Goal: Task Accomplishment & Management: Manage account settings

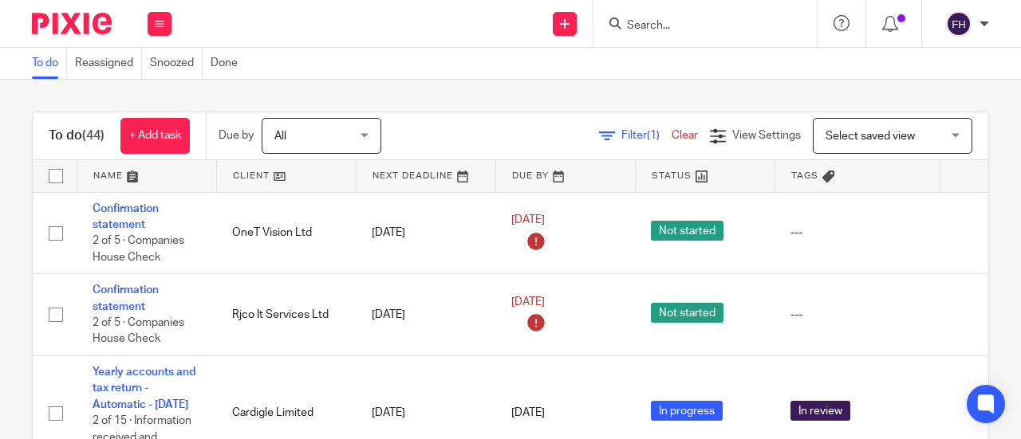
click at [659, 26] on input "Search" at bounding box center [697, 26] width 144 height 14
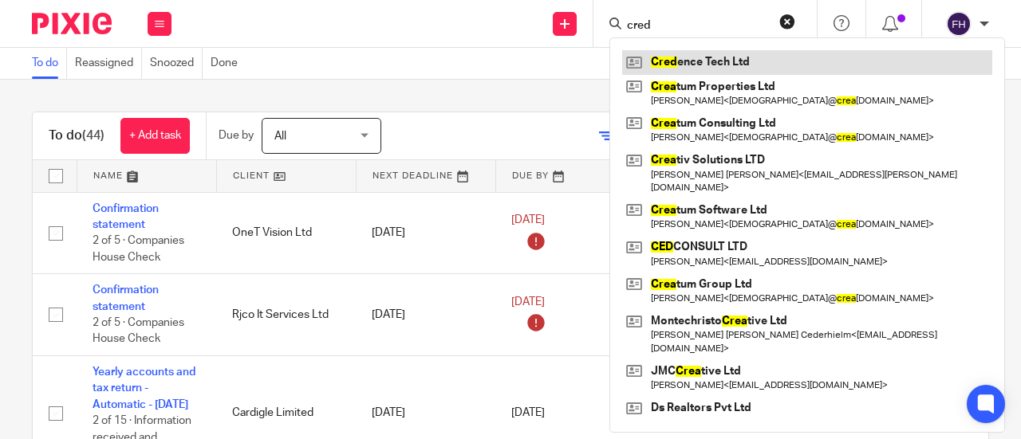
type input "cred"
click at [677, 52] on link at bounding box center [807, 62] width 370 height 24
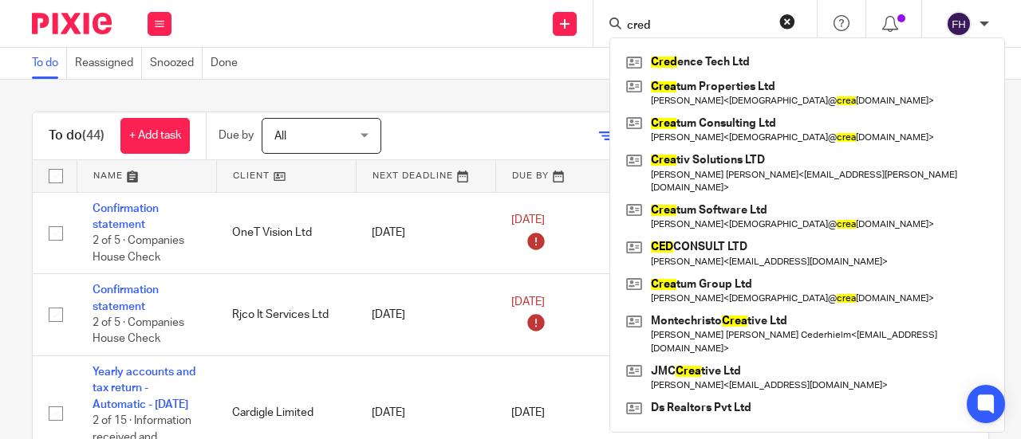
click at [451, 96] on div "To do (44) + Add task Due by All All Today Tomorrow This week Next week This mo…" at bounding box center [510, 260] width 1021 height 360
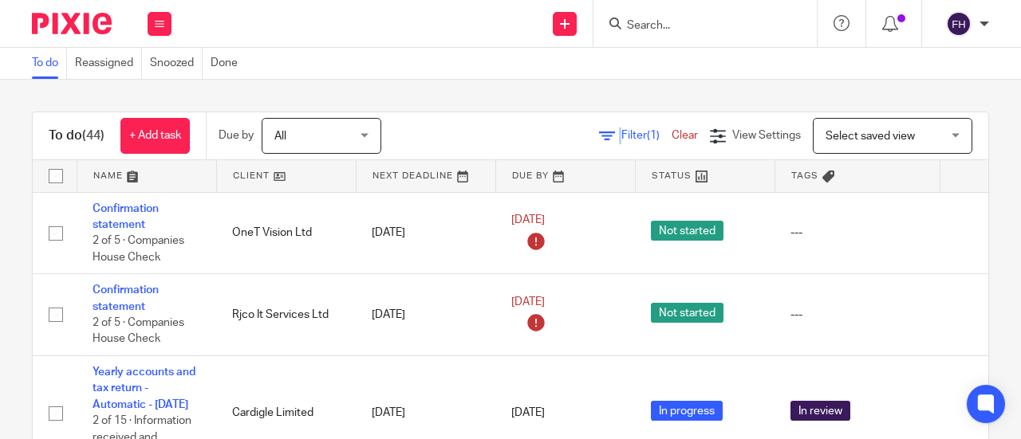
click at [451, 96] on div "To do (44) + Add task Due by All All Today Tomorrow This week Next week This mo…" at bounding box center [510, 260] width 1021 height 360
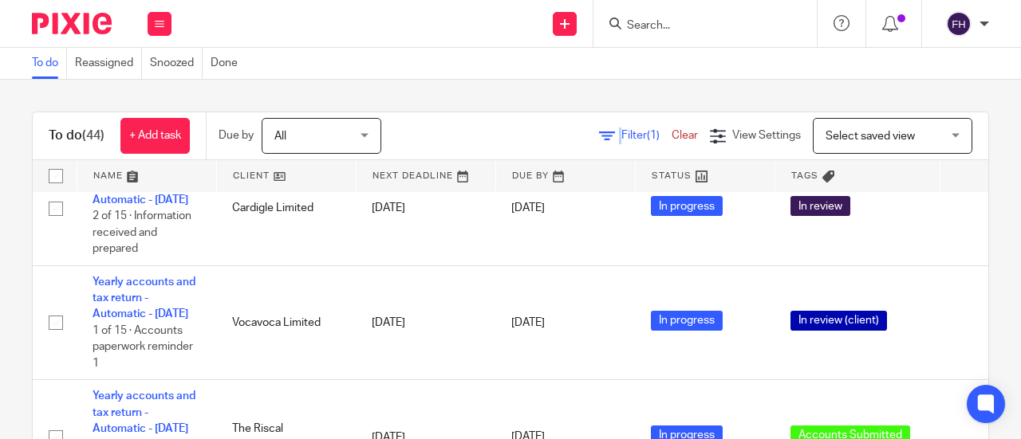
scroll to position [291, 0]
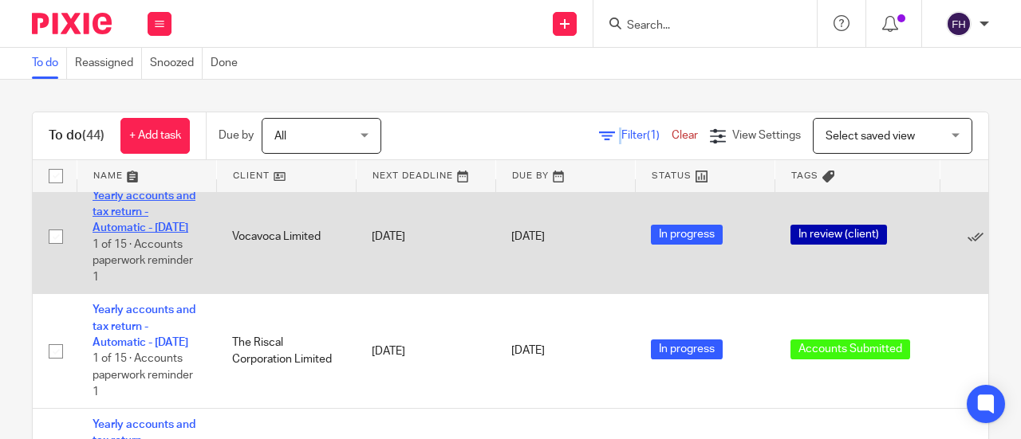
click at [169, 207] on link "Yearly accounts and tax return - Automatic - December 2023" at bounding box center [143, 213] width 103 height 44
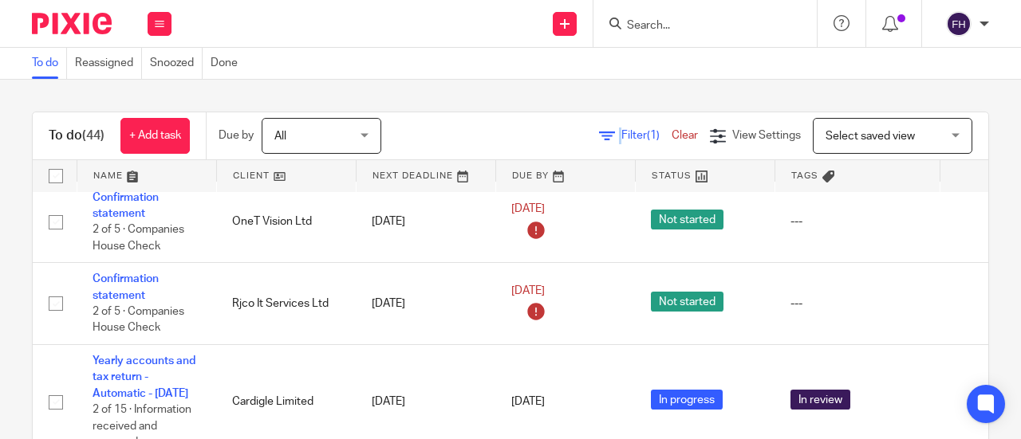
scroll to position [0, 0]
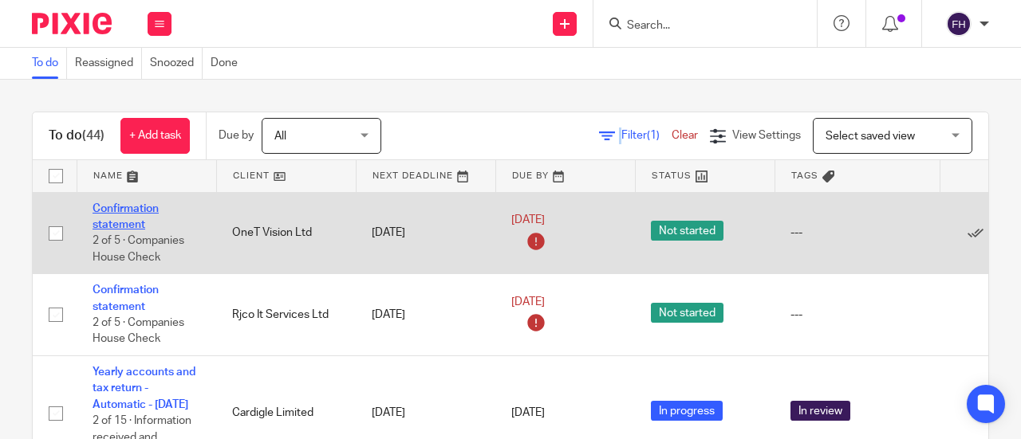
click at [134, 205] on link "Confirmation statement" at bounding box center [125, 216] width 66 height 27
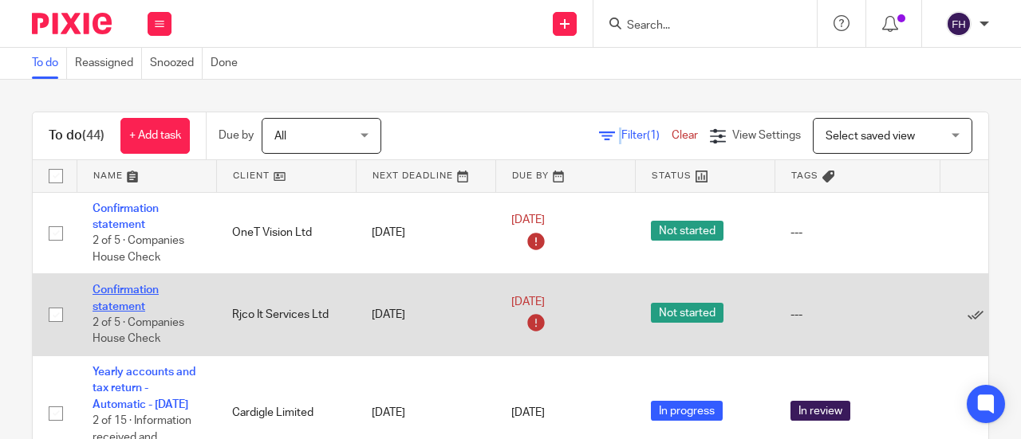
click at [124, 283] on td "Confirmation statement 2 of 5 · Companies House Check" at bounding box center [147, 315] width 140 height 82
click at [118, 285] on link "Confirmation statement" at bounding box center [125, 298] width 66 height 27
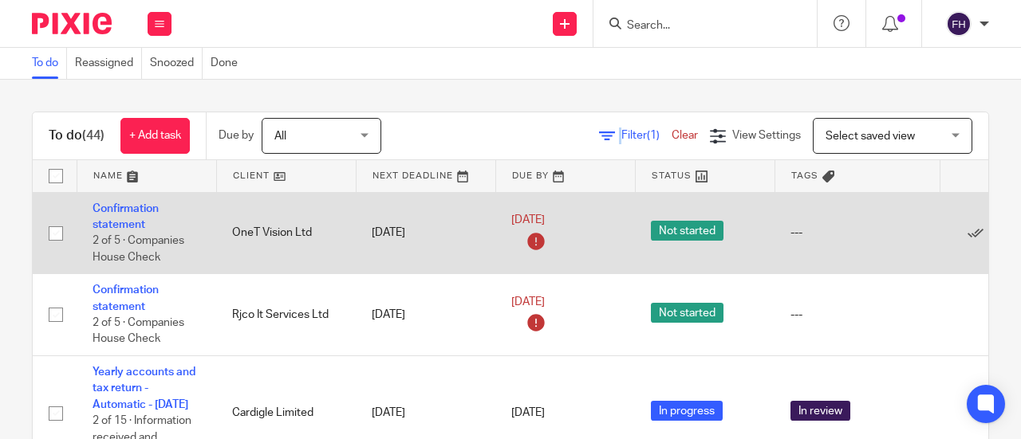
click at [54, 231] on input "checkbox" at bounding box center [56, 233] width 30 height 30
checkbox input "true"
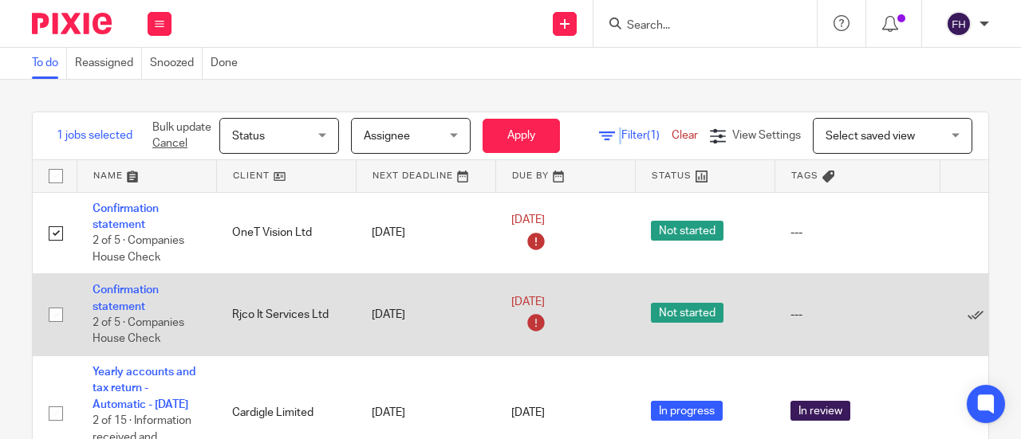
click at [56, 313] on input "checkbox" at bounding box center [56, 315] width 30 height 30
checkbox input "true"
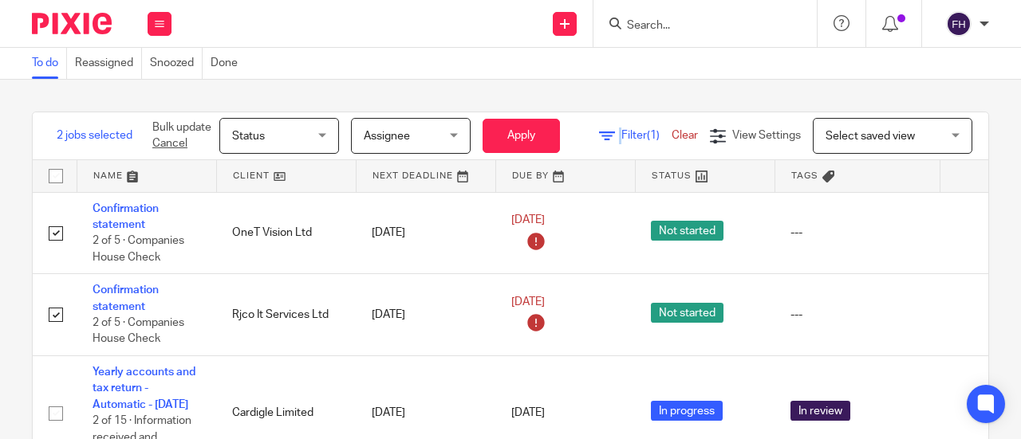
click at [428, 136] on span "Assignee" at bounding box center [406, 135] width 85 height 33
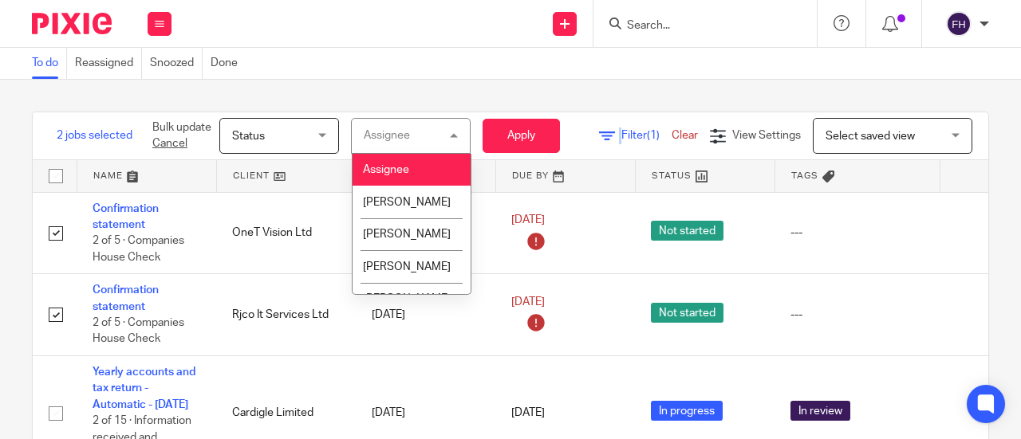
click at [285, 138] on span "Status" at bounding box center [274, 135] width 85 height 33
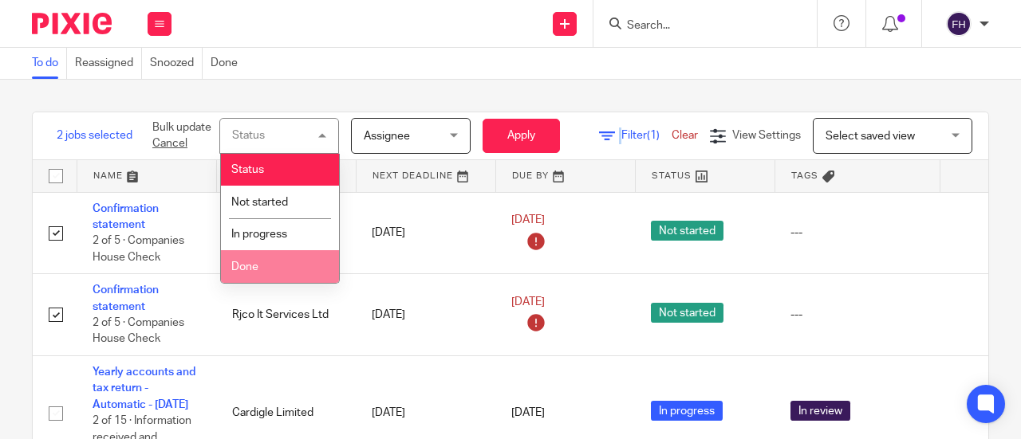
click at [273, 266] on li "Done" at bounding box center [280, 266] width 118 height 33
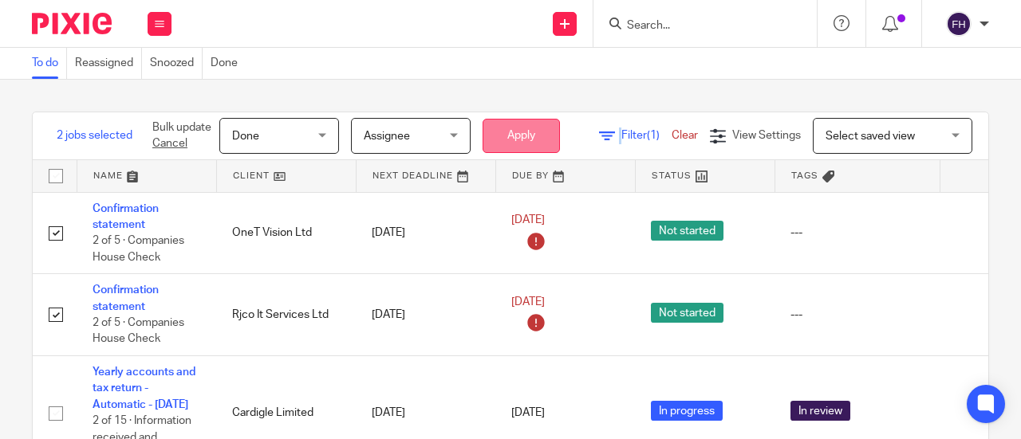
click at [528, 130] on button "Apply" at bounding box center [520, 136] width 77 height 34
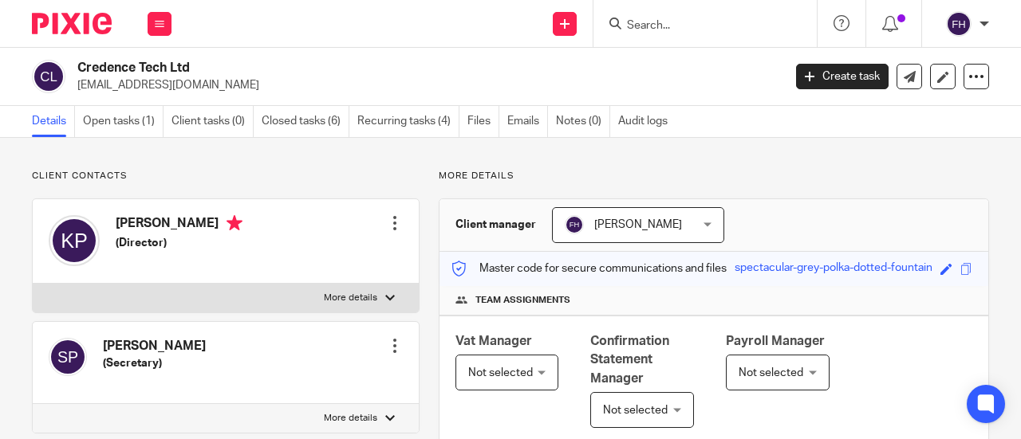
drag, startPoint x: 0, startPoint y: 0, endPoint x: 73, endPoint y: 66, distance: 98.8
click at [73, 66] on div "Credence Tech Ltd kapil0481@googlemail.com" at bounding box center [402, 76] width 740 height 33
copy h2 "Credence Tech Ltd"
click at [645, 25] on input "Search" at bounding box center [697, 26] width 144 height 14
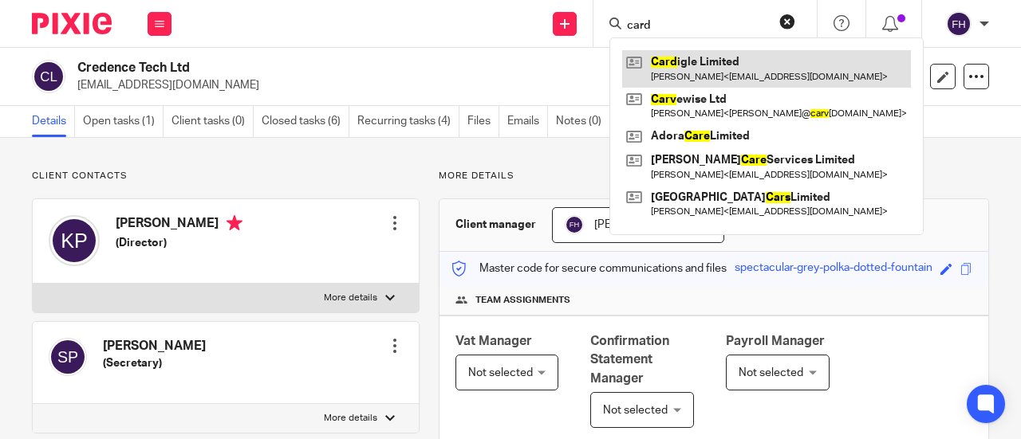
type input "card"
click at [678, 65] on link at bounding box center [766, 68] width 289 height 37
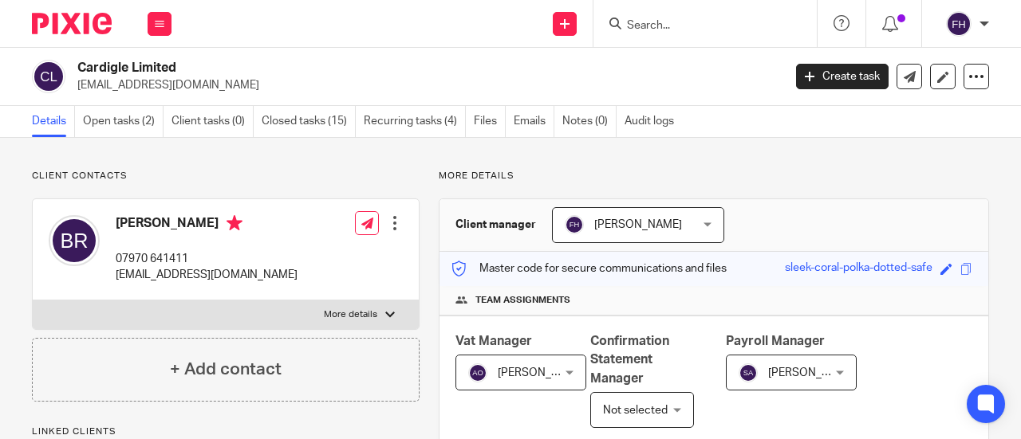
drag, startPoint x: 247, startPoint y: 88, endPoint x: 75, endPoint y: 96, distance: 172.5
click at [75, 96] on div "Cardigle Limited bernardmichaelrees@gmail.com Create task Update from Companies…" at bounding box center [510, 77] width 1021 height 58
copy p "bernardmichaelrees@gmail.com"
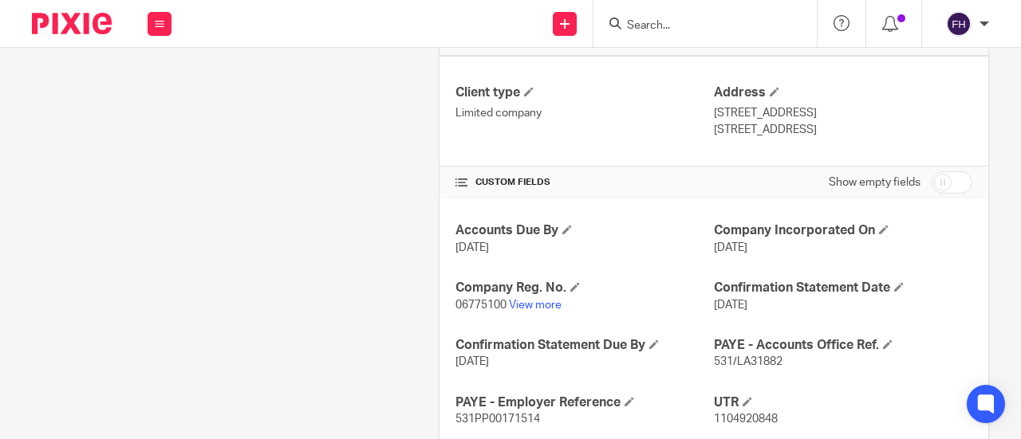
scroll to position [529, 0]
click at [537, 304] on link "View more" at bounding box center [535, 304] width 53 height 11
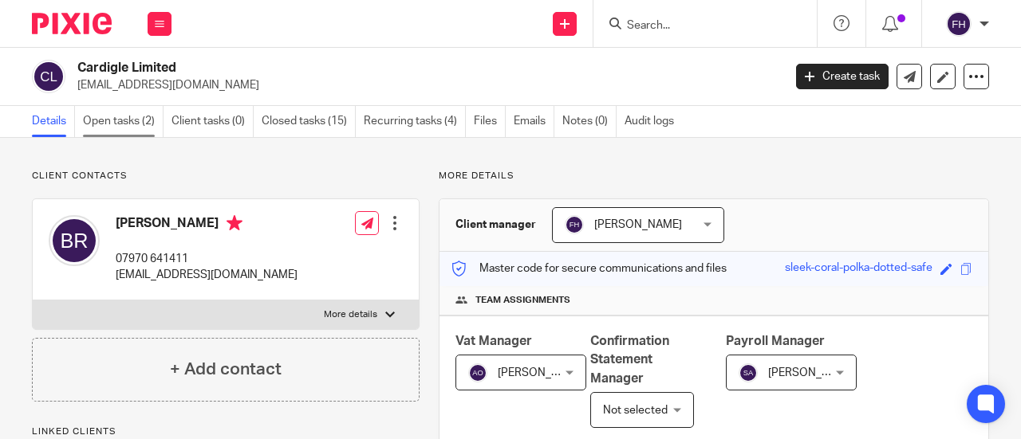
click at [137, 124] on link "Open tasks (2)" at bounding box center [123, 121] width 81 height 31
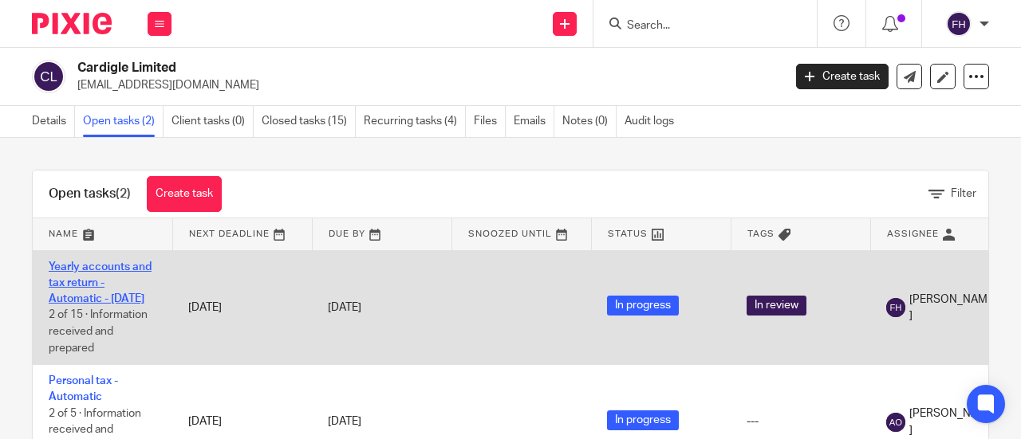
click at [91, 266] on link "Yearly accounts and tax return - Automatic - December 2024" at bounding box center [100, 284] width 103 height 44
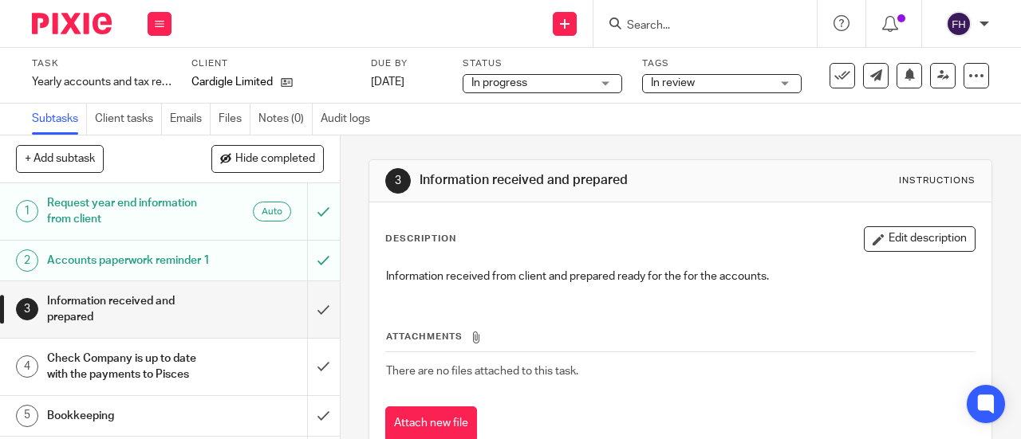
click at [722, 82] on span "In review" at bounding box center [711, 83] width 120 height 17
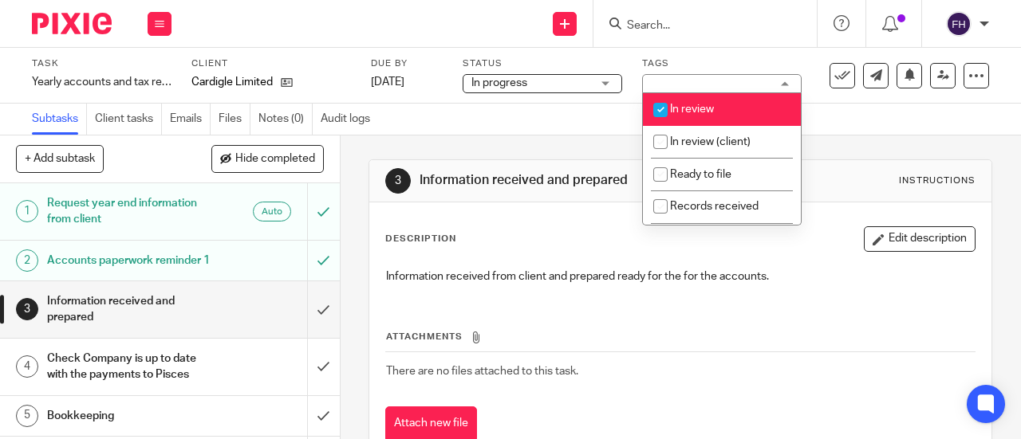
click at [695, 112] on span "In review" at bounding box center [692, 109] width 44 height 11
checkbox input "false"
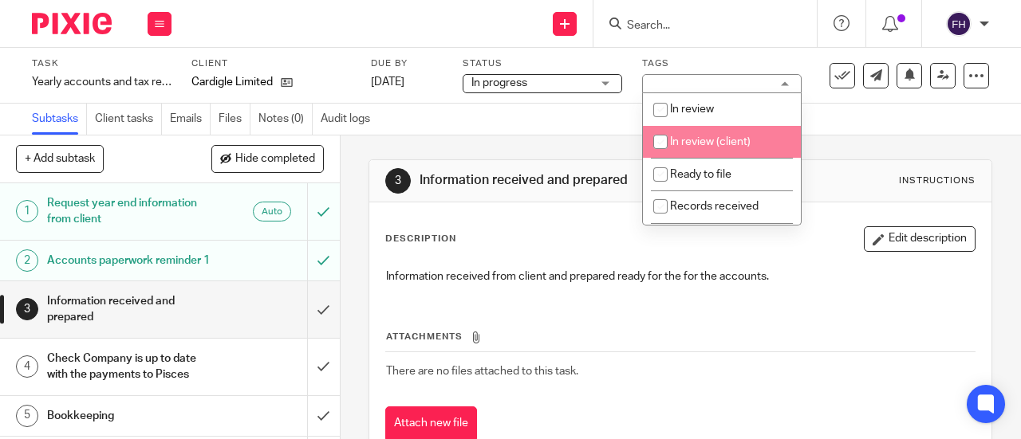
click at [702, 133] on li "In review (client)" at bounding box center [722, 142] width 158 height 33
checkbox input "true"
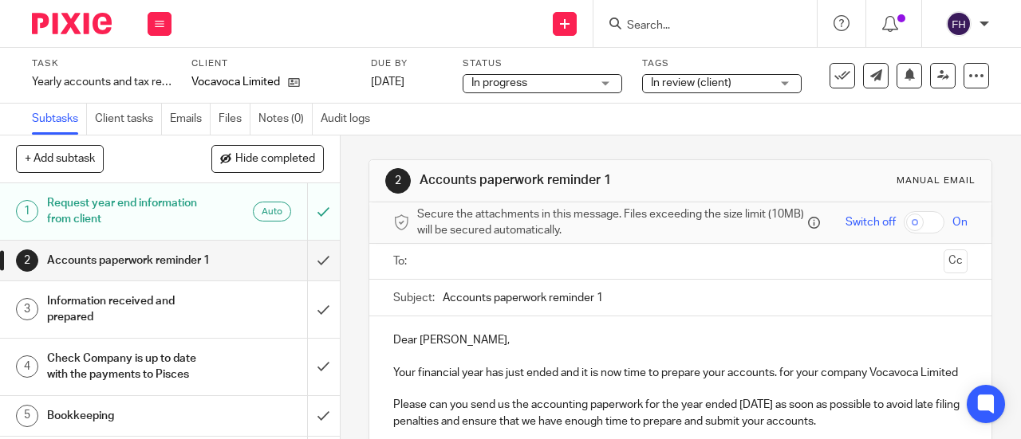
click at [679, 81] on span "In review (client)" at bounding box center [691, 82] width 81 height 11
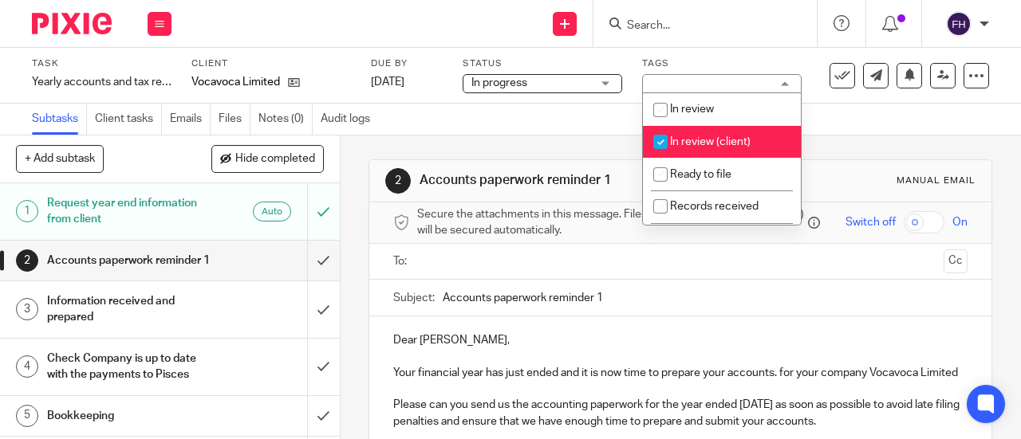
click at [687, 141] on span "In review (client)" at bounding box center [710, 141] width 81 height 11
checkbox input "false"
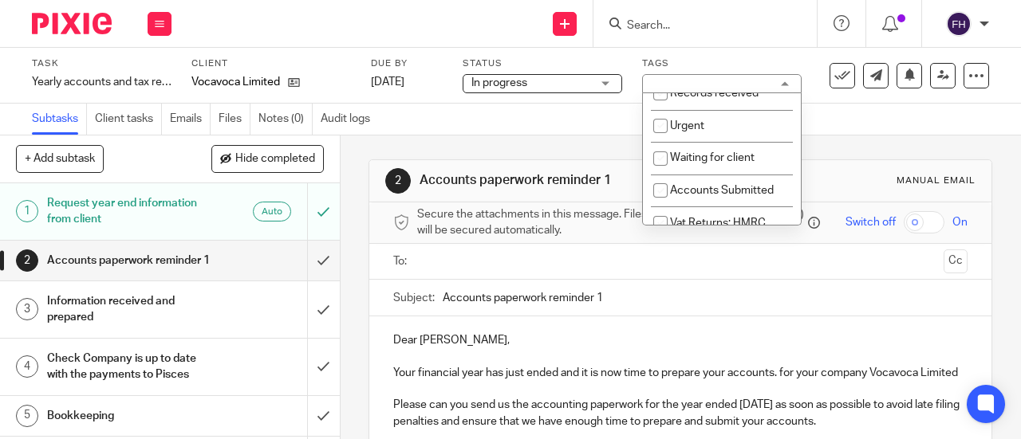
scroll to position [114, 0]
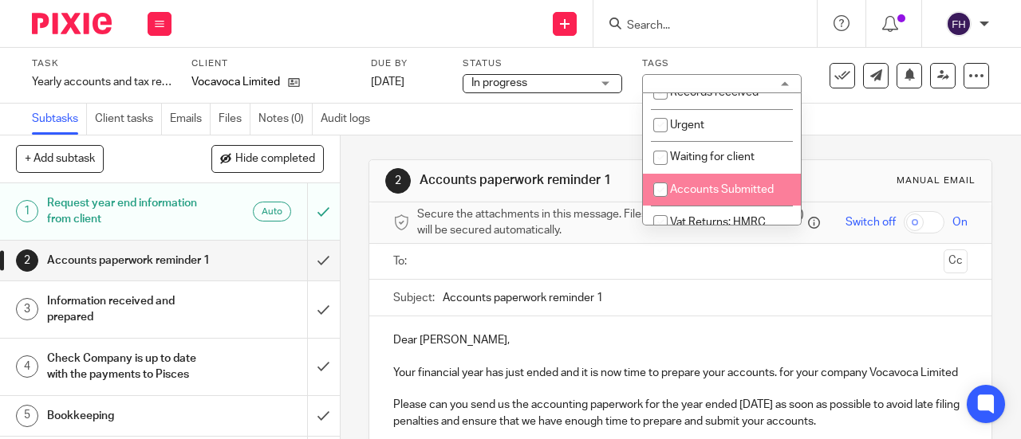
click at [700, 191] on span "Accounts Submitted" at bounding box center [722, 189] width 104 height 11
checkbox input "true"
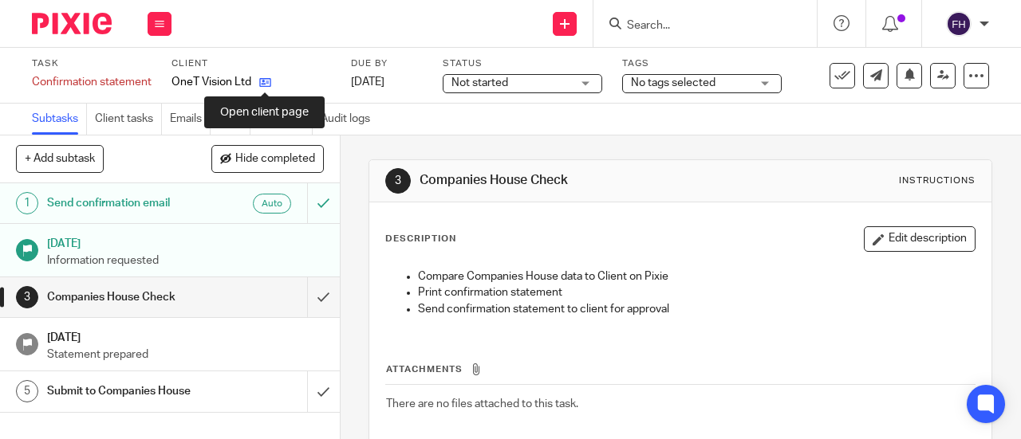
click at [263, 84] on icon at bounding box center [265, 83] width 12 height 12
click at [281, 82] on icon at bounding box center [282, 83] width 12 height 12
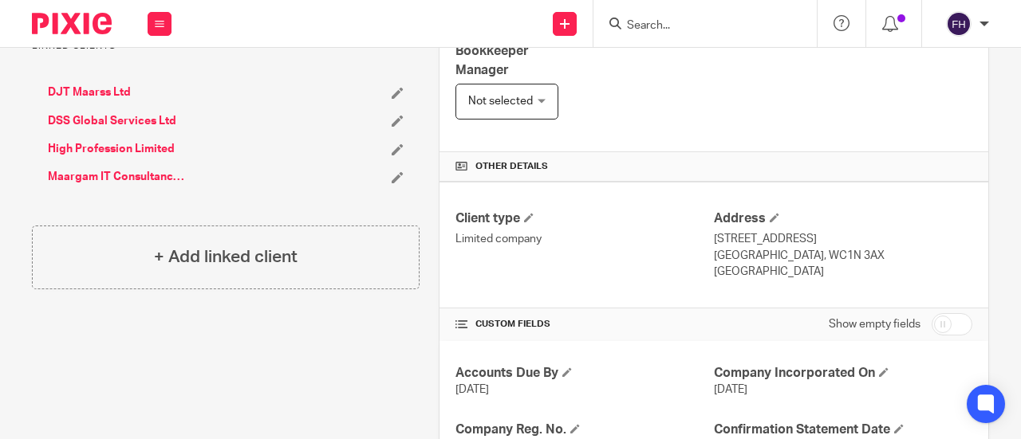
scroll to position [565, 0]
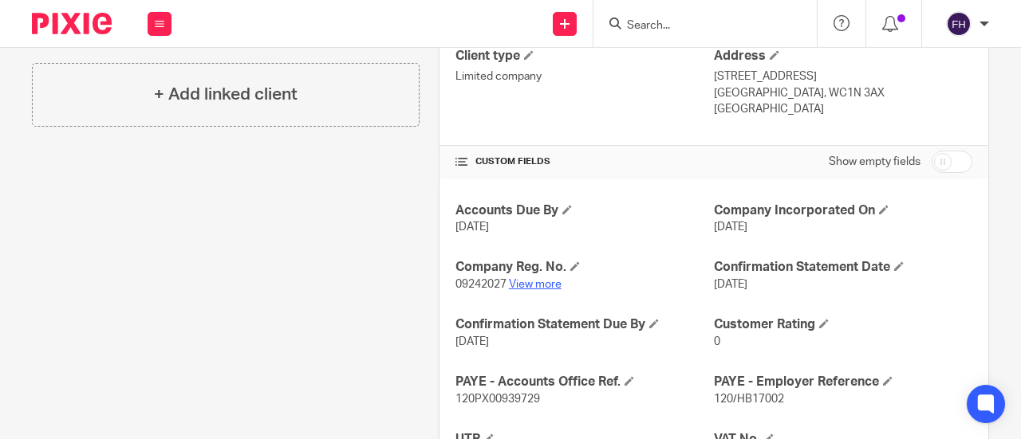
click at [533, 282] on link "View more" at bounding box center [535, 284] width 53 height 11
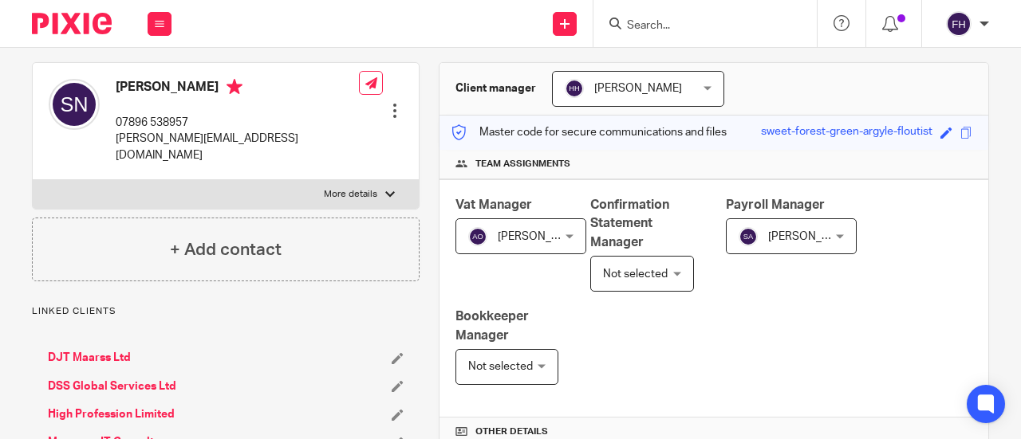
scroll to position [0, 0]
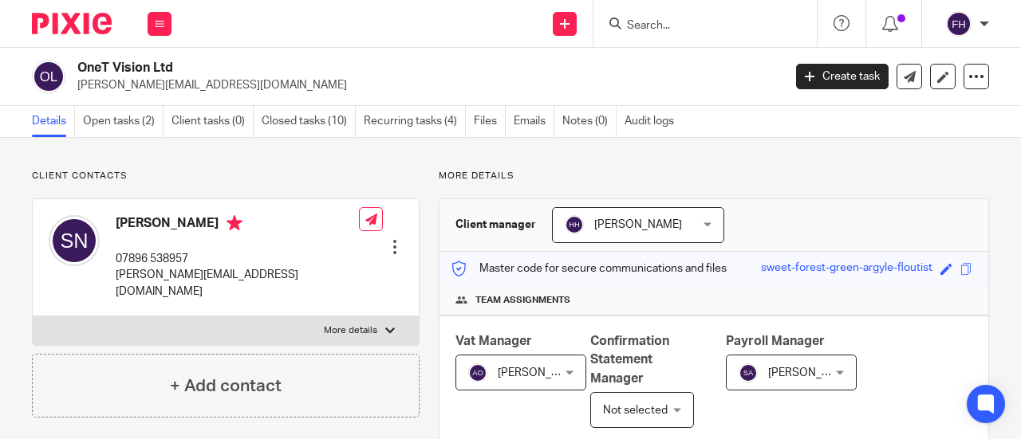
drag, startPoint x: 226, startPoint y: 87, endPoint x: 75, endPoint y: 92, distance: 150.8
click at [75, 92] on div "OneT Vision Ltd s.natarajan@one-tvision.com" at bounding box center [402, 76] width 740 height 33
copy p "s.natarajan@one-tvision.com"
click at [219, 65] on h2 "OneT Vision Ltd" at bounding box center [355, 68] width 556 height 17
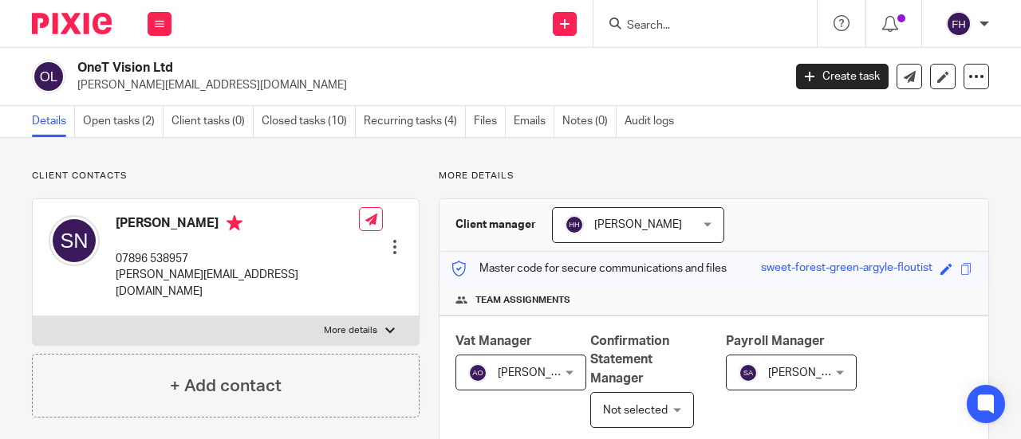
drag, startPoint x: 186, startPoint y: 69, endPoint x: 67, endPoint y: 69, distance: 118.8
click at [67, 69] on div "OneT Vision Ltd s.natarajan@one-tvision.com" at bounding box center [402, 76] width 740 height 33
copy div "OneT Vision Ltd"
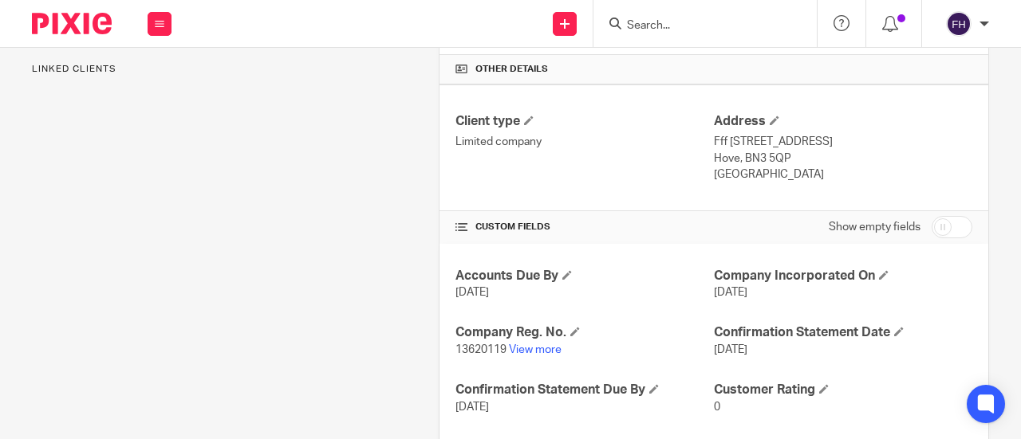
scroll to position [504, 0]
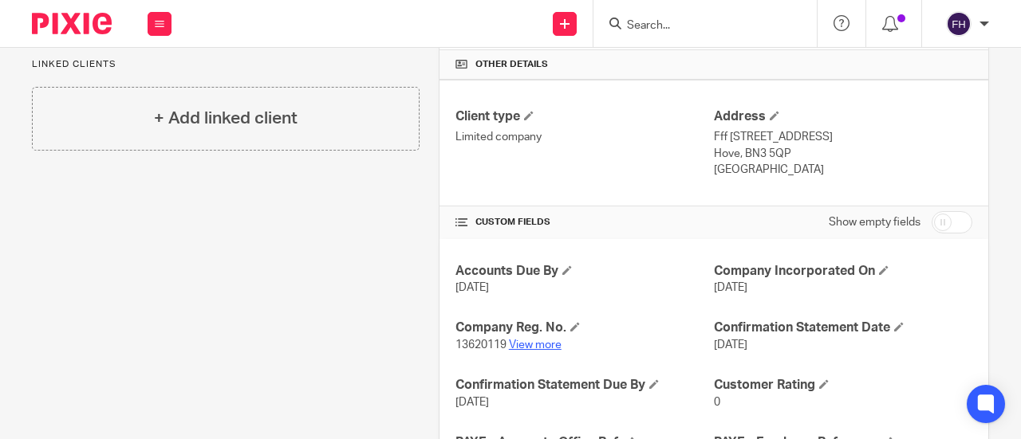
click at [523, 345] on link "View more" at bounding box center [535, 345] width 53 height 11
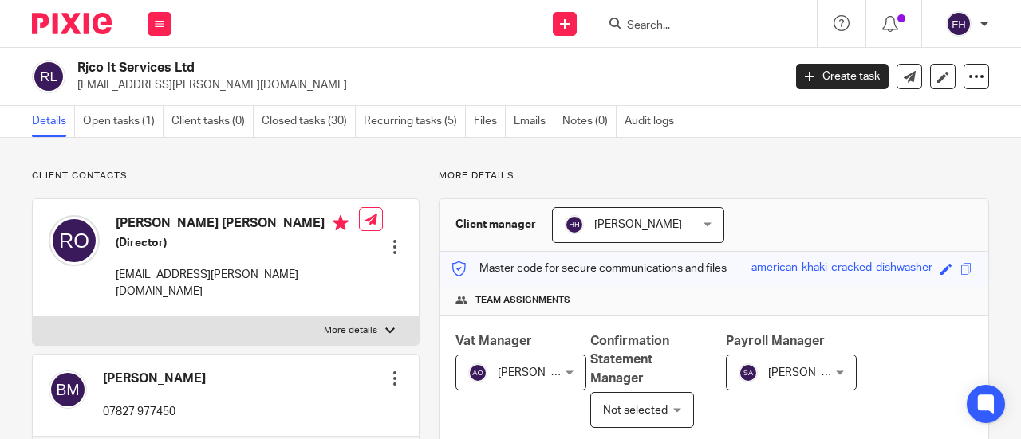
drag, startPoint x: 216, startPoint y: 85, endPoint x: 73, endPoint y: 96, distance: 143.1
click at [73, 96] on div "Rjco It Services Ltd [EMAIL_ADDRESS][PERSON_NAME][DOMAIN_NAME] Create task Upda…" at bounding box center [510, 77] width 1021 height 58
copy p "[EMAIL_ADDRESS][PERSON_NAME][DOMAIN_NAME]"
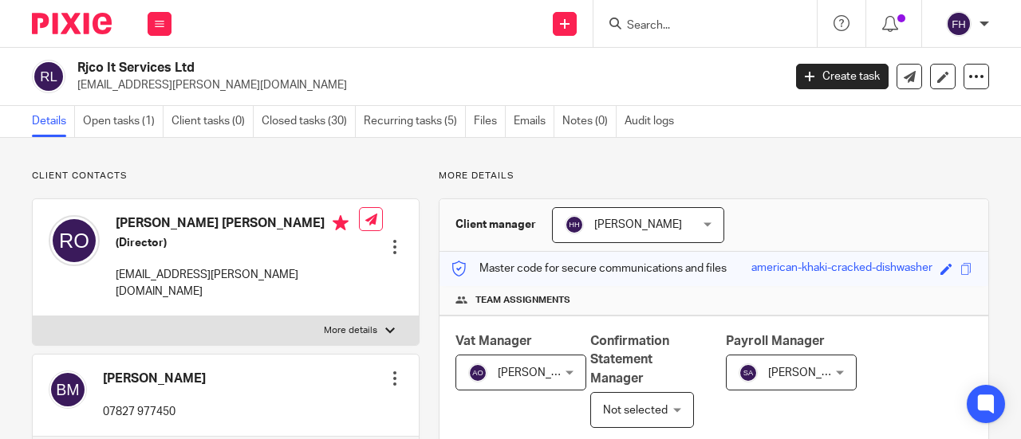
click at [206, 60] on h2 "Rjco It Services Ltd" at bounding box center [355, 68] width 556 height 17
drag, startPoint x: 206, startPoint y: 60, endPoint x: 75, endPoint y: 61, distance: 130.8
click at [75, 61] on div "Rjco It Services Ltd [EMAIL_ADDRESS][PERSON_NAME][DOMAIN_NAME]" at bounding box center [402, 76] width 740 height 33
copy h2 "Rjco It Services Ltd"
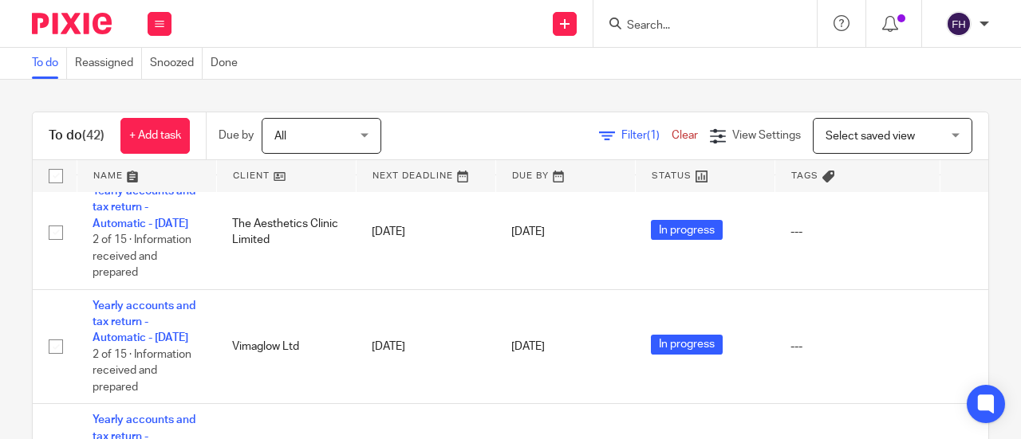
scroll to position [919, 0]
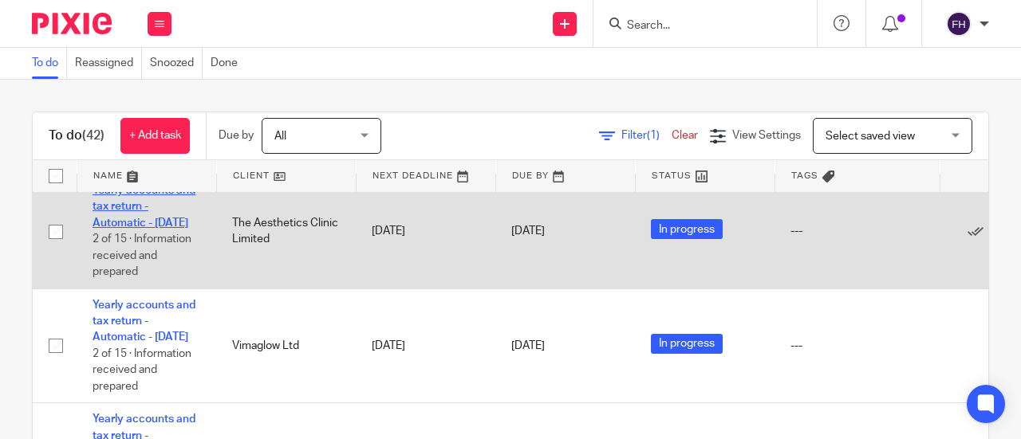
click at [136, 229] on link "Yearly accounts and tax return - Automatic - January 2024" at bounding box center [143, 207] width 103 height 44
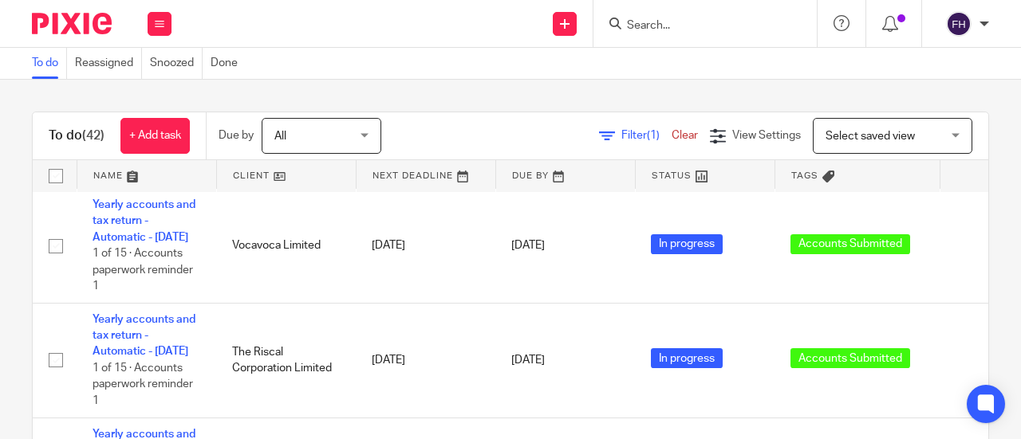
scroll to position [0, 0]
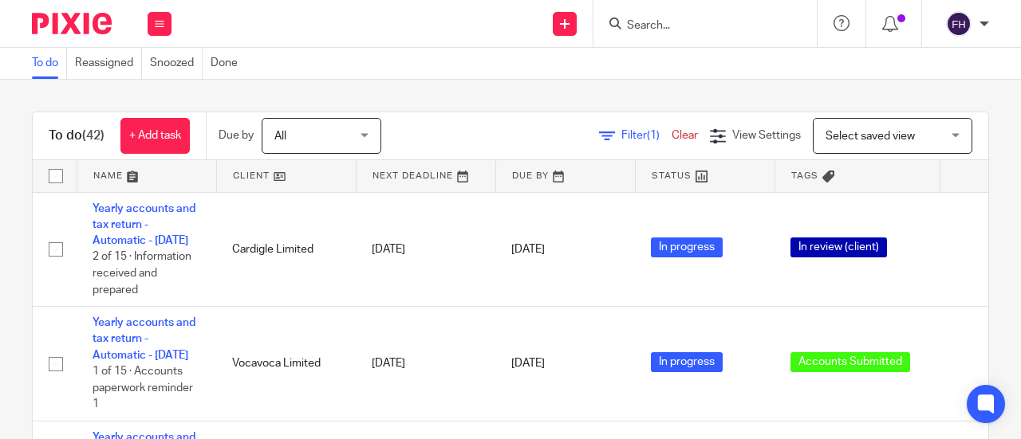
click at [449, 63] on div "To do Reassigned Snoozed Done" at bounding box center [510, 64] width 1021 height 32
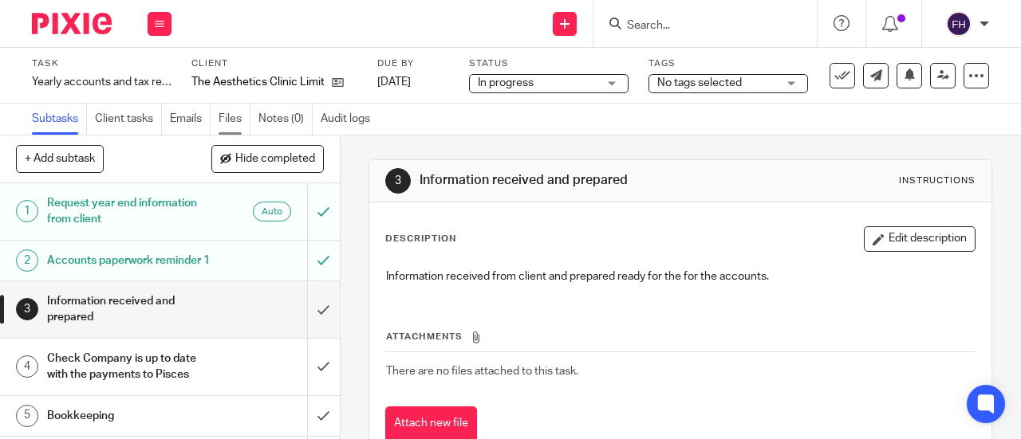
click at [230, 116] on link "Files" at bounding box center [234, 119] width 32 height 31
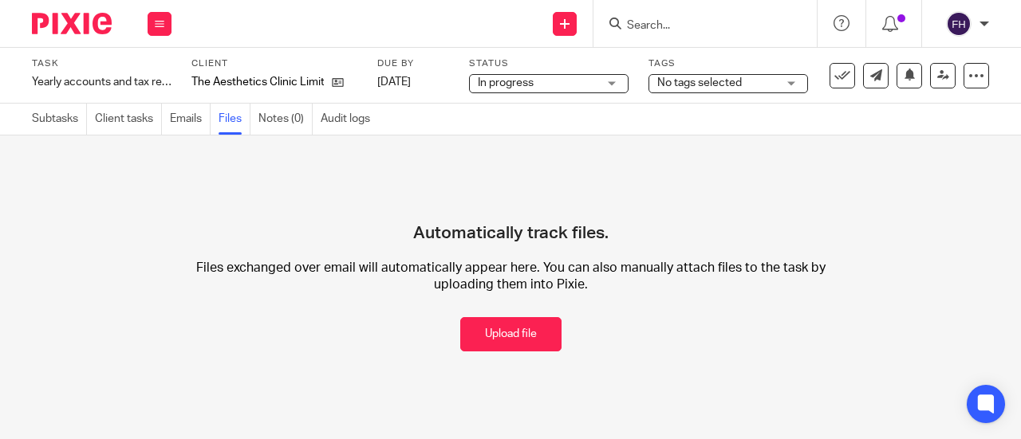
click at [175, 120] on link "Emails" at bounding box center [190, 119] width 41 height 31
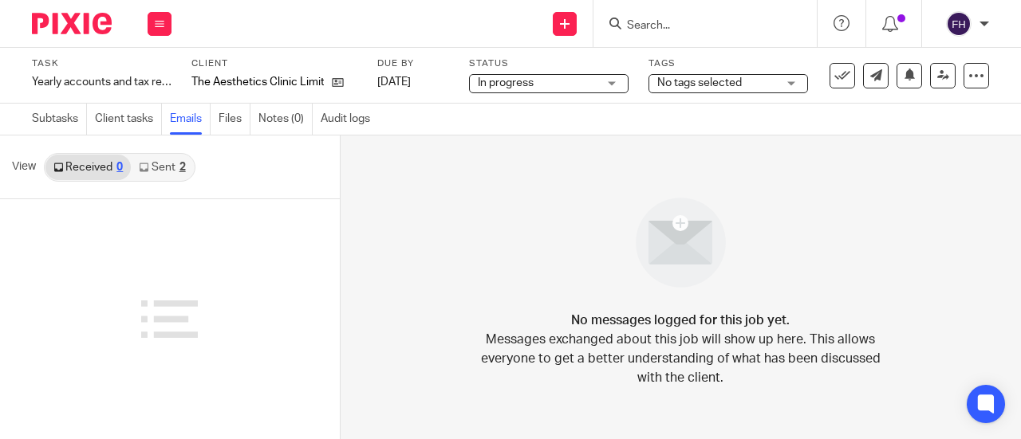
click at [159, 166] on link "Sent 2" at bounding box center [162, 168] width 62 height 26
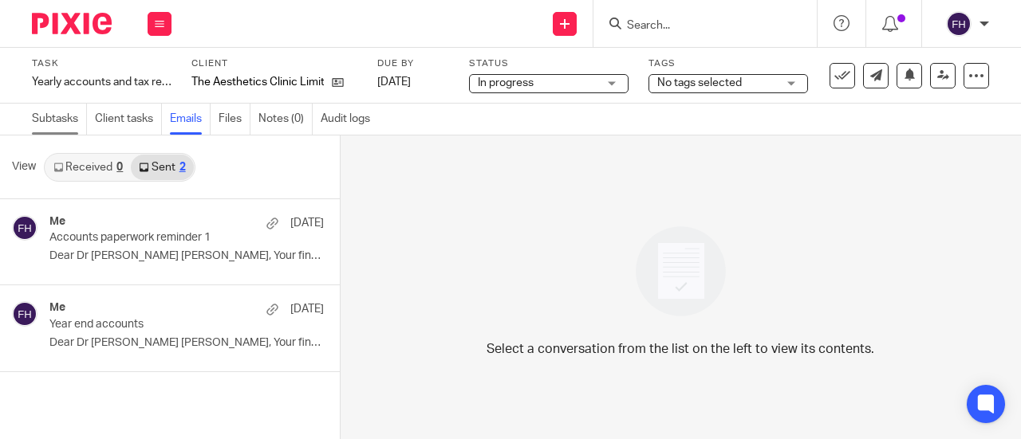
click at [63, 113] on link "Subtasks" at bounding box center [59, 119] width 55 height 31
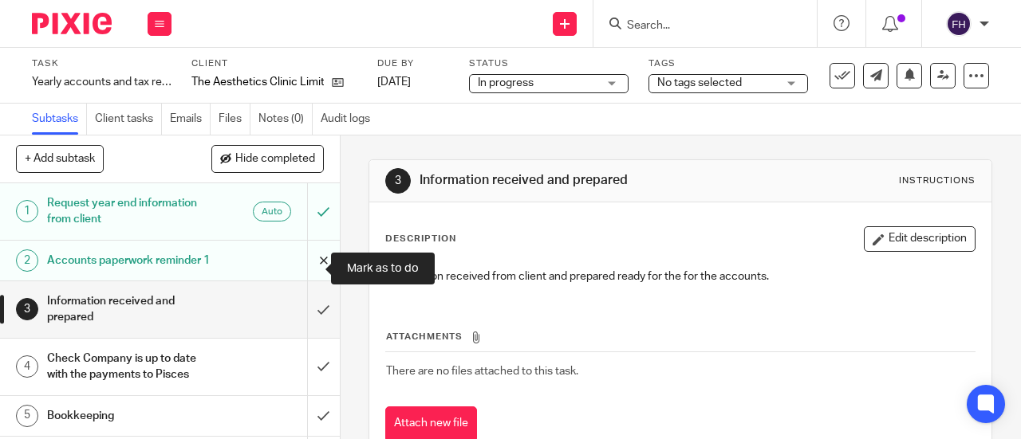
click at [310, 268] on input "submit" at bounding box center [170, 261] width 340 height 40
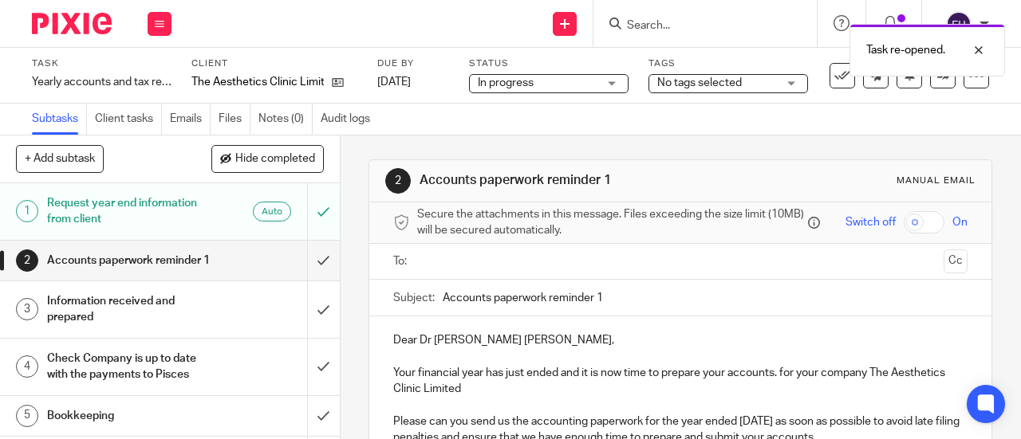
click at [619, 304] on input "Accounts paperwork reminder 1" at bounding box center [705, 298] width 525 height 36
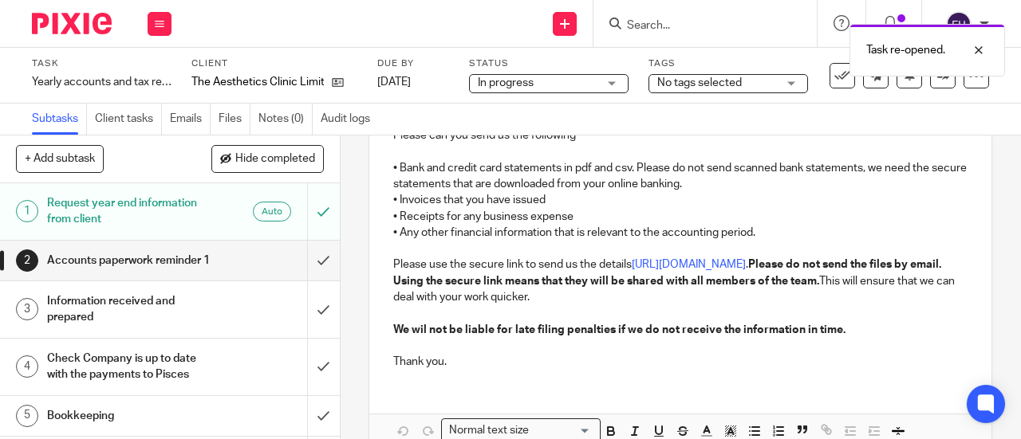
scroll to position [439, 0]
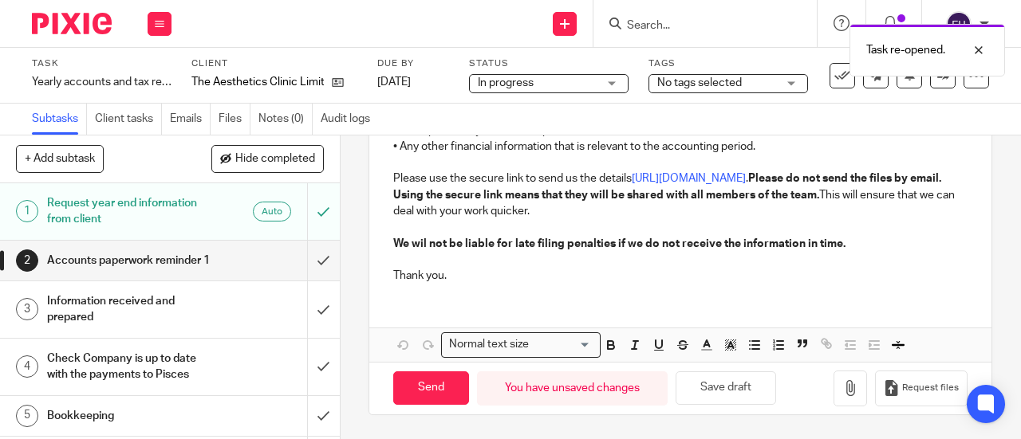
type input "Accounts paperwork reminder 3"
click at [422, 243] on strong "We wil not be liable for late filing penalties if we do not receive the informa…" at bounding box center [619, 243] width 452 height 11
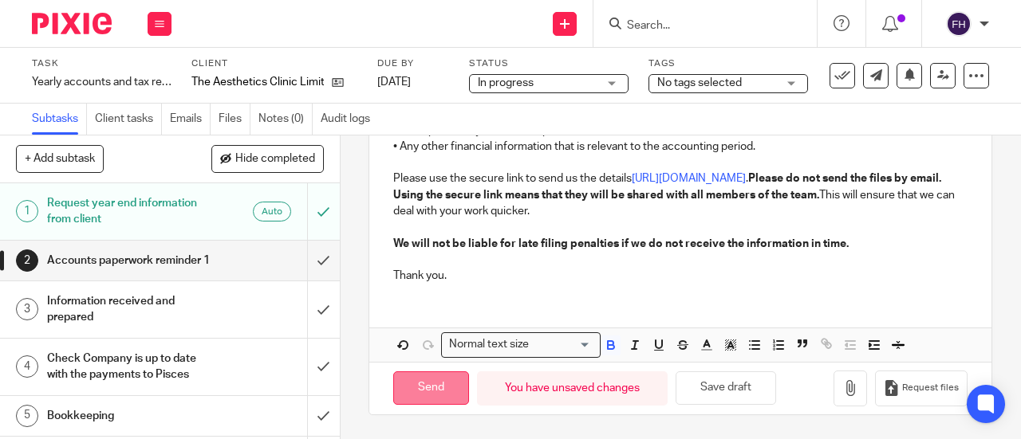
click at [431, 388] on input "Send" at bounding box center [431, 389] width 76 height 34
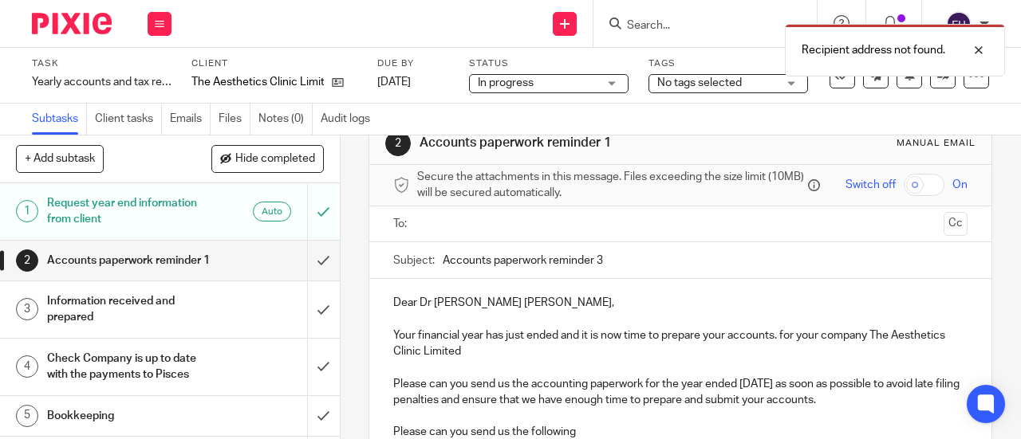
scroll to position [0, 0]
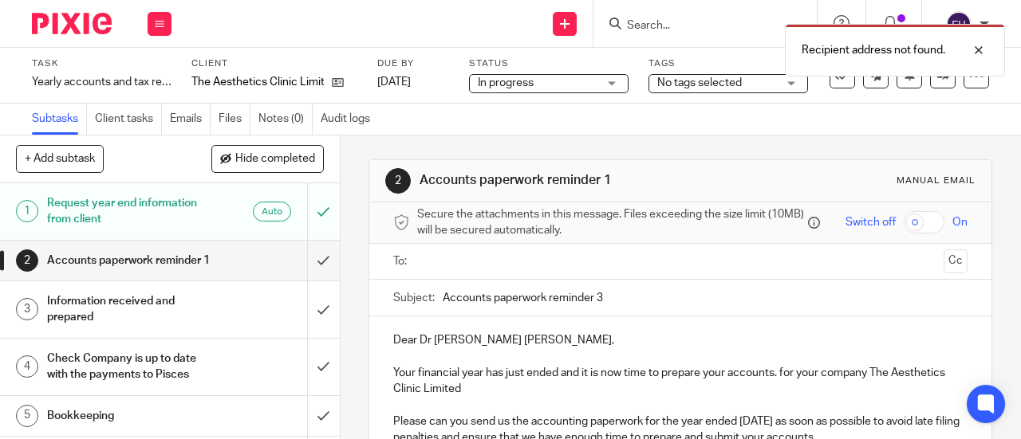
click at [494, 270] on input "text" at bounding box center [680, 262] width 514 height 18
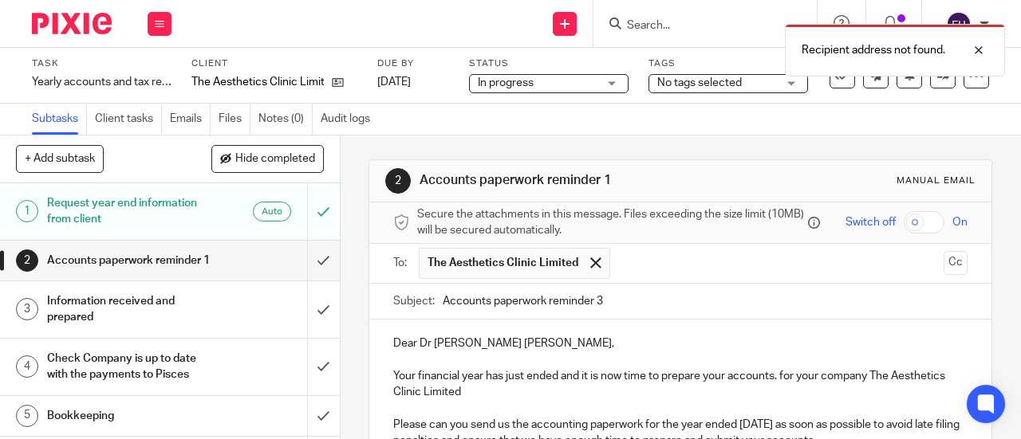
scroll to position [442, 0]
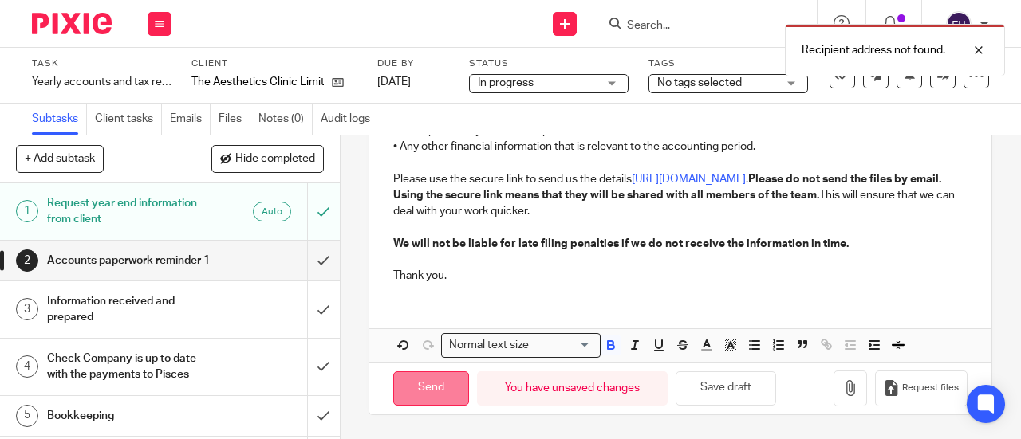
click at [403, 383] on input "Send" at bounding box center [431, 389] width 76 height 34
type input "Sent"
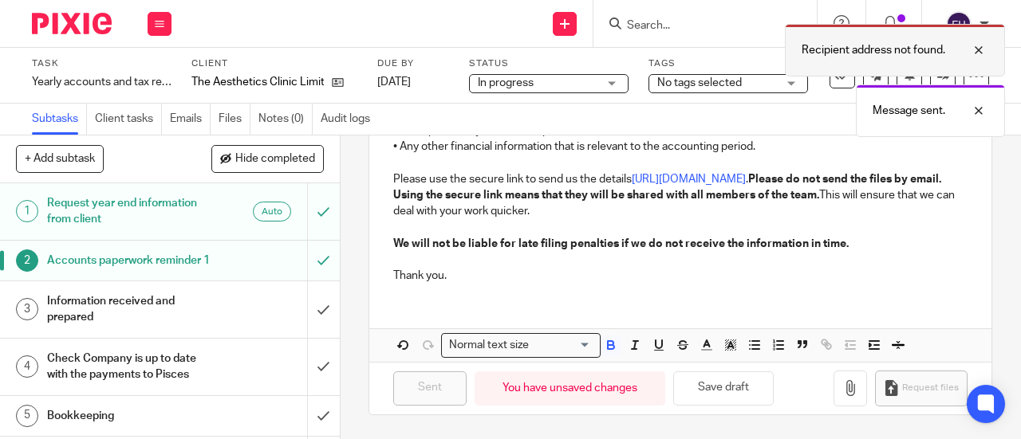
click at [976, 49] on div at bounding box center [966, 50] width 43 height 19
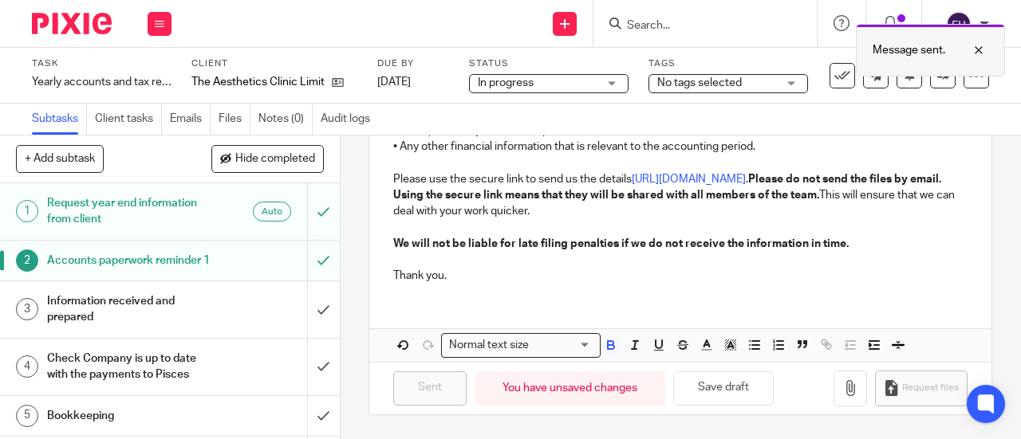
click at [977, 52] on div at bounding box center [966, 50] width 43 height 19
